Goal: Transaction & Acquisition: Purchase product/service

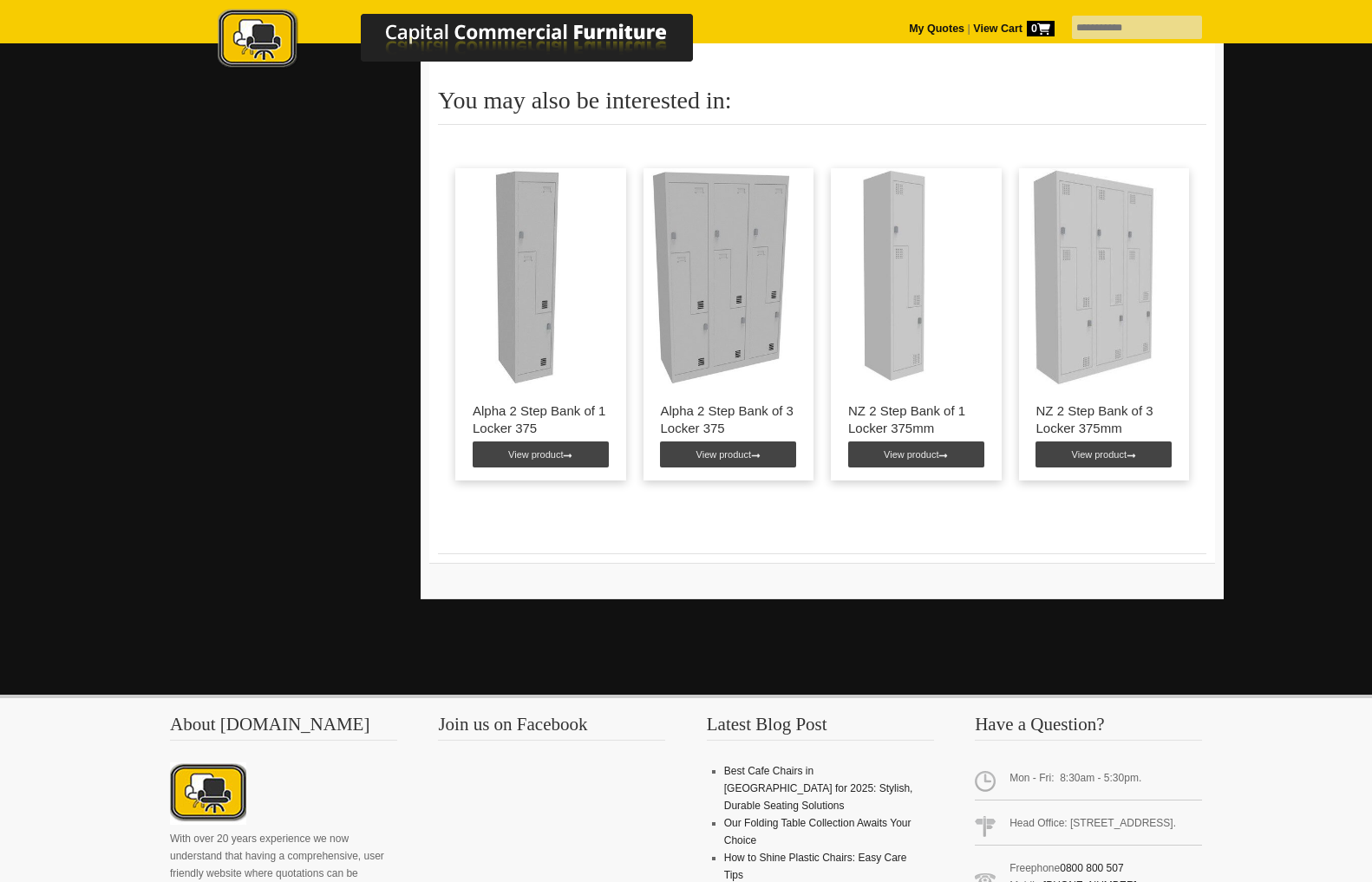
scroll to position [1126, 0]
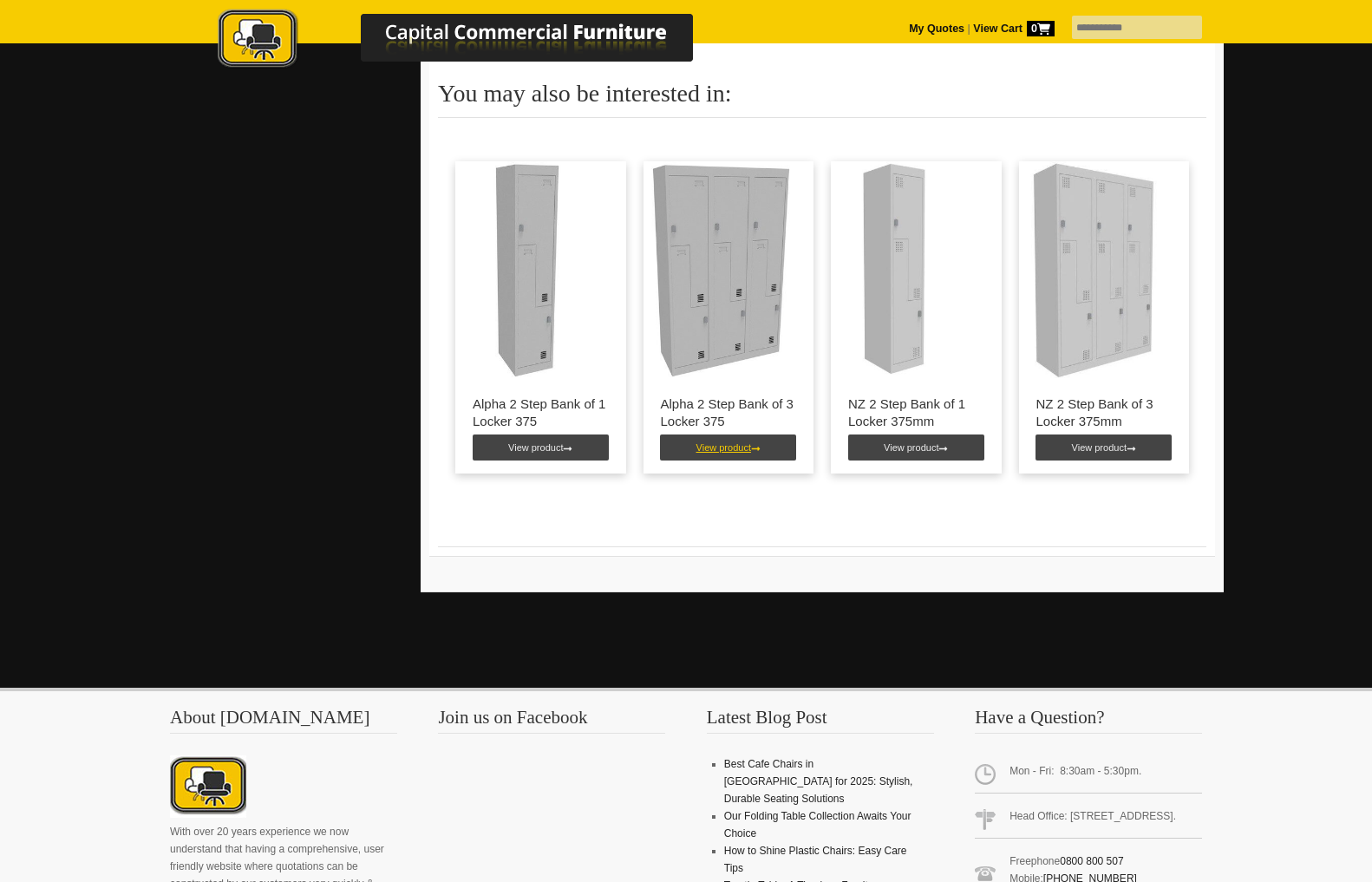
click at [733, 441] on link "View product" at bounding box center [727, 447] width 136 height 26
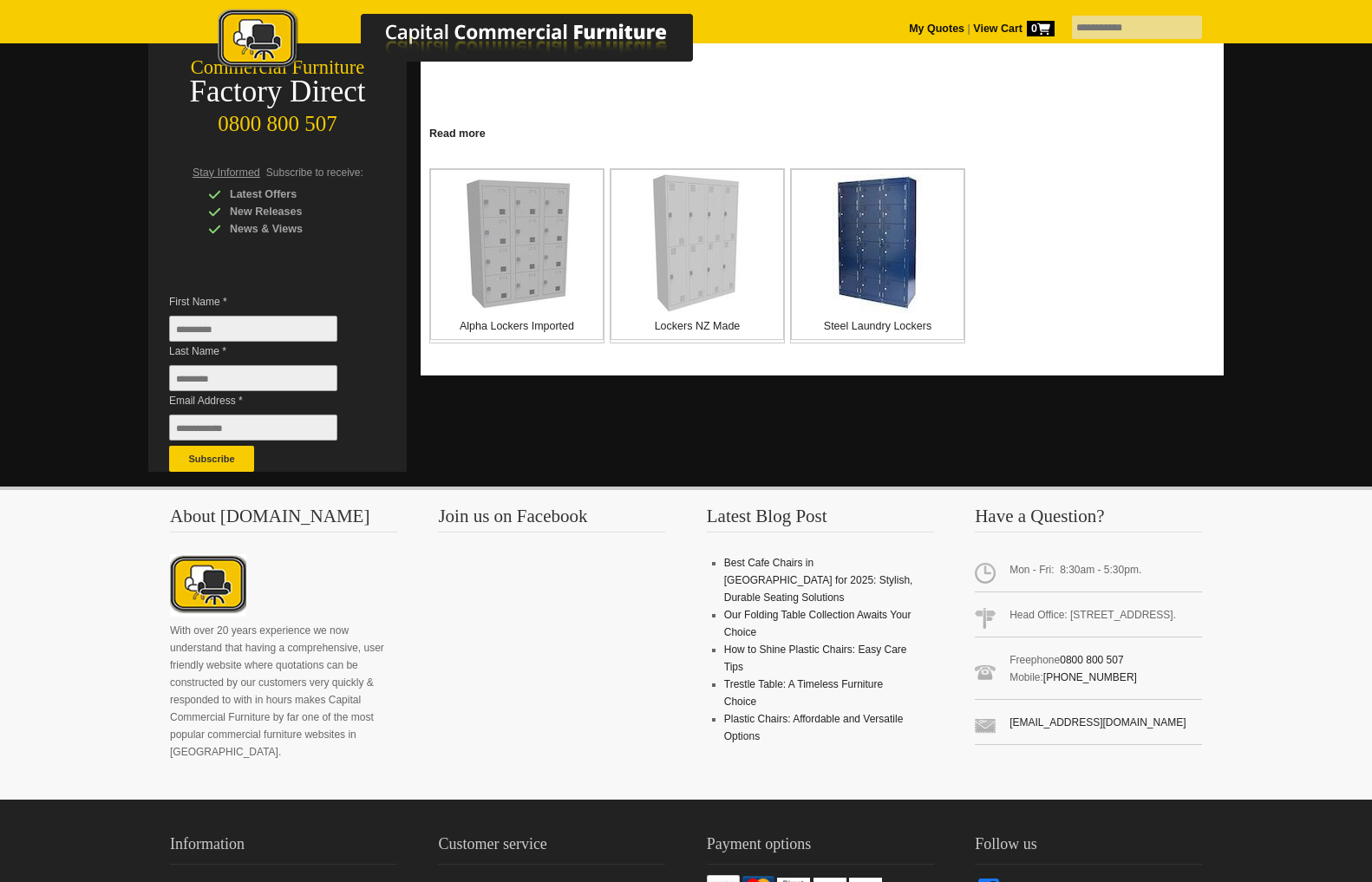
scroll to position [41, 0]
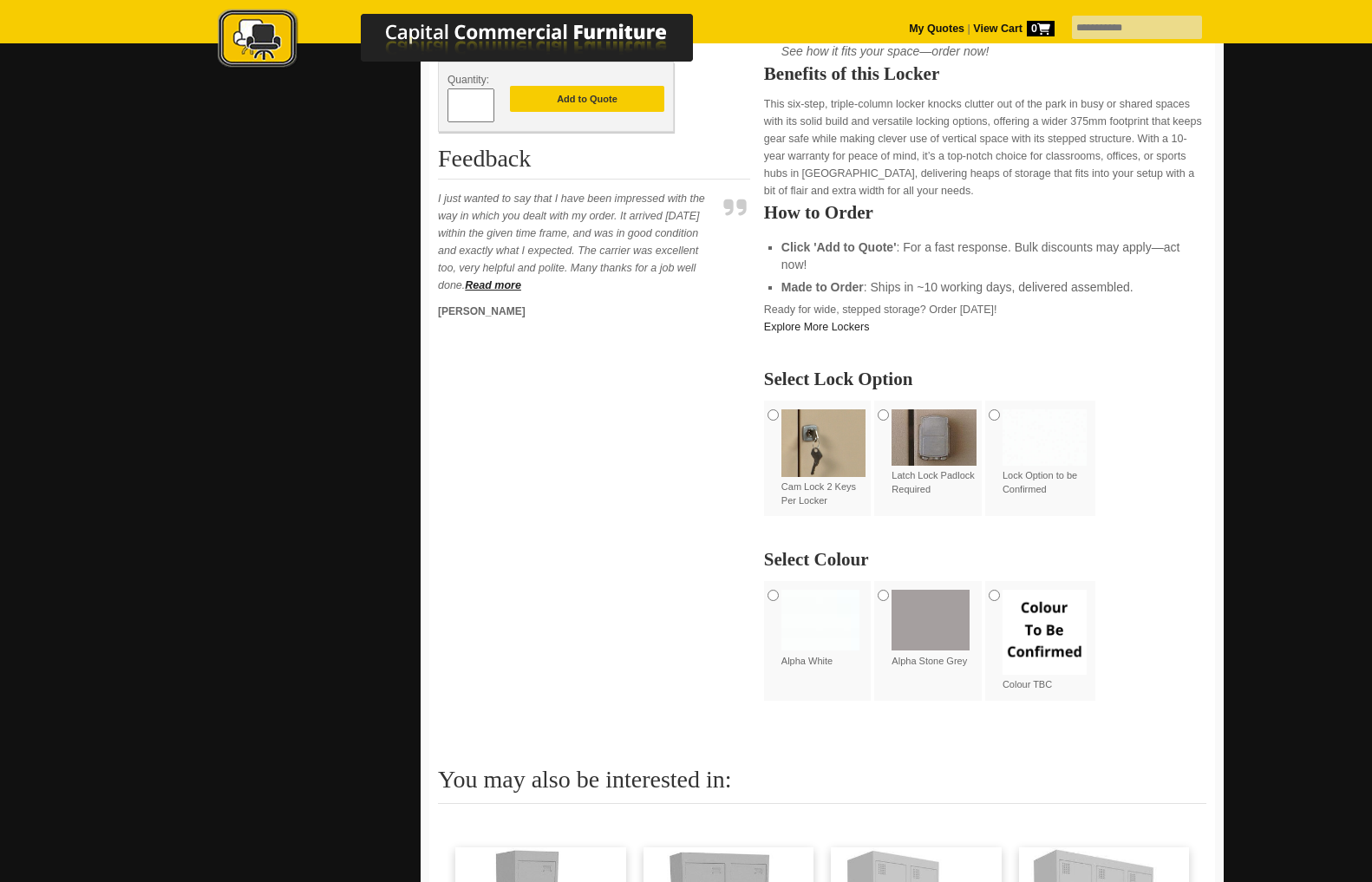
scroll to position [1794, 0]
